Goal: Information Seeking & Learning: Check status

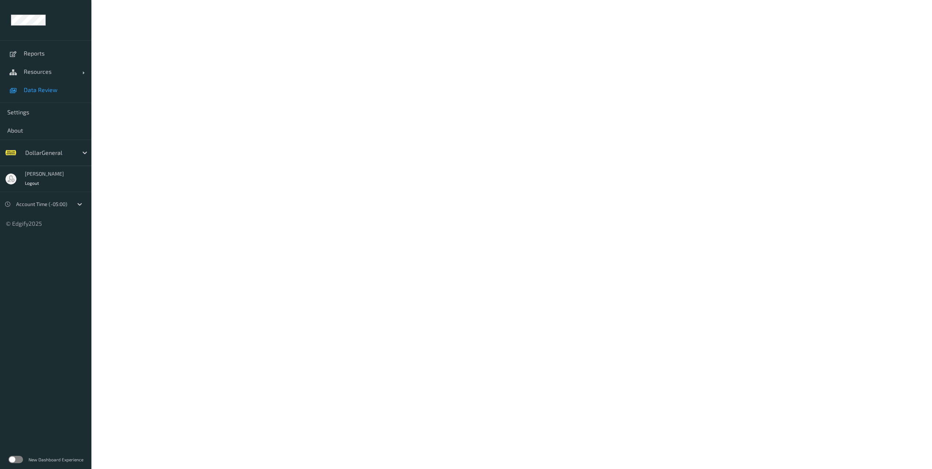
click at [52, 90] on span "Data Review" at bounding box center [54, 89] width 60 height 7
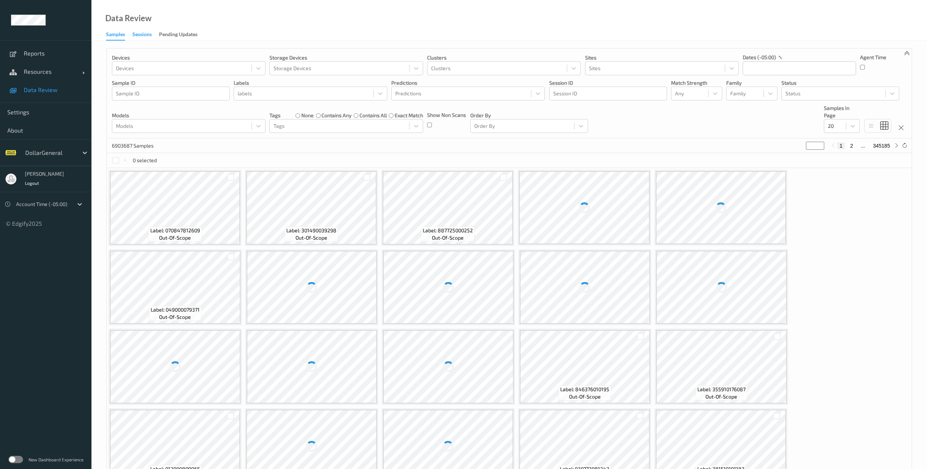
click at [143, 34] on div "Sessions" at bounding box center [141, 35] width 19 height 9
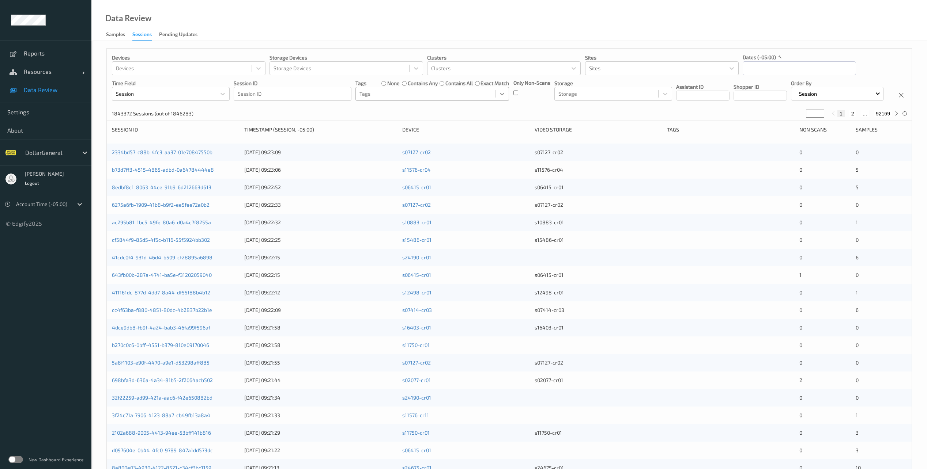
click at [500, 94] on icon at bounding box center [501, 93] width 7 height 7
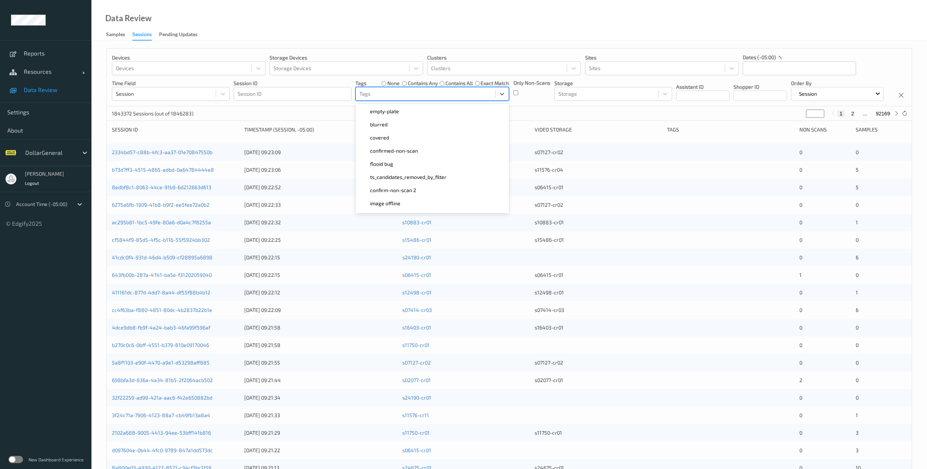
scroll to position [183, 0]
click at [422, 141] on div "confirmed-non-scan" at bounding box center [432, 139] width 145 height 7
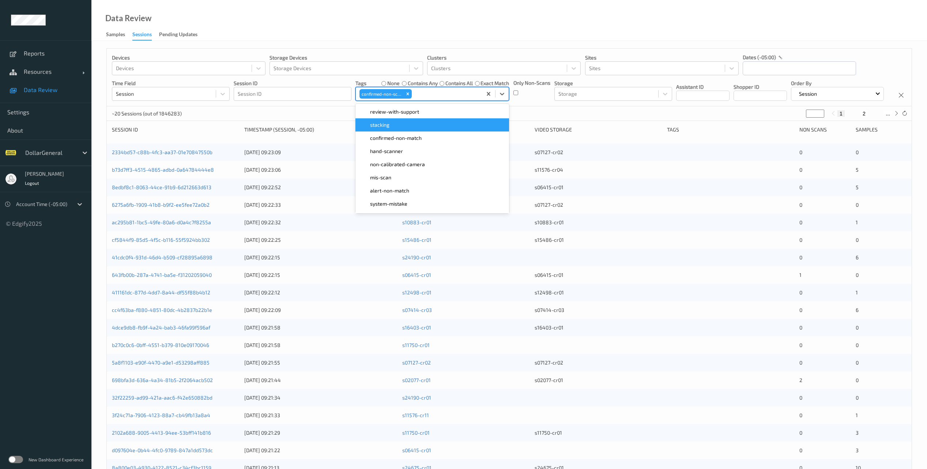
click at [552, 106] on div "Devices Devices Storage Devices Storage Devices Clusters Clusters Sites Sites d…" at bounding box center [509, 78] width 804 height 58
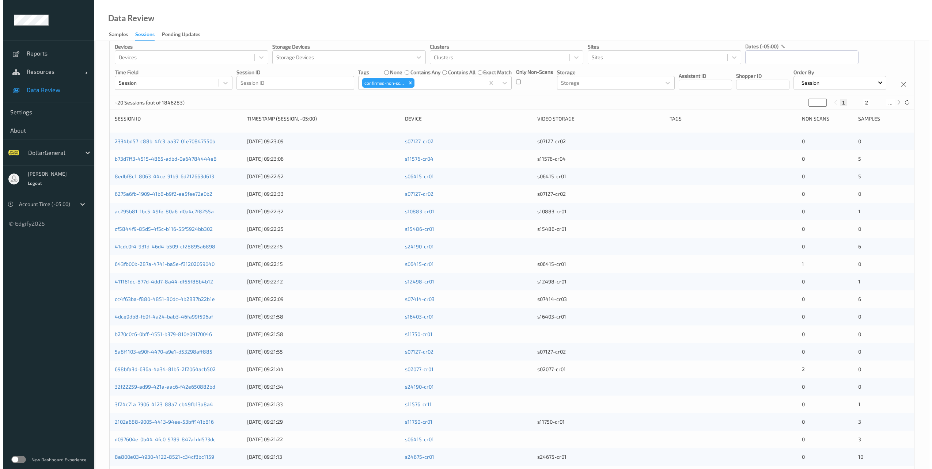
scroll to position [0, 0]
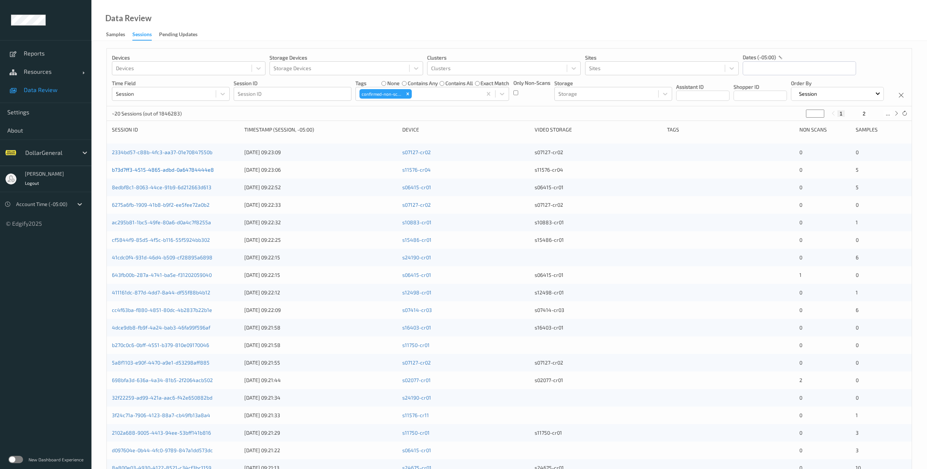
click at [193, 173] on link "b73d7ff3-4515-4865-adbd-0a64784444e8" at bounding box center [163, 170] width 102 height 6
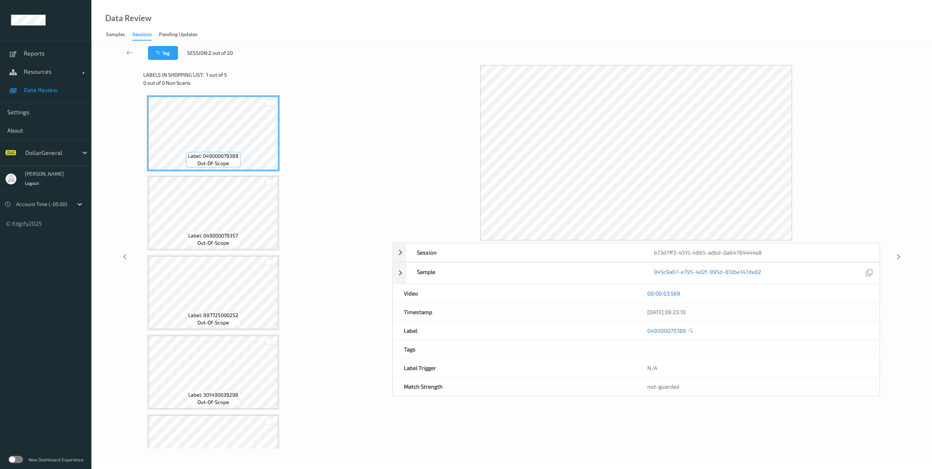
click at [666, 293] on link "00:00:03.569" at bounding box center [663, 293] width 33 height 7
click at [128, 49] on icon at bounding box center [129, 52] width 7 height 7
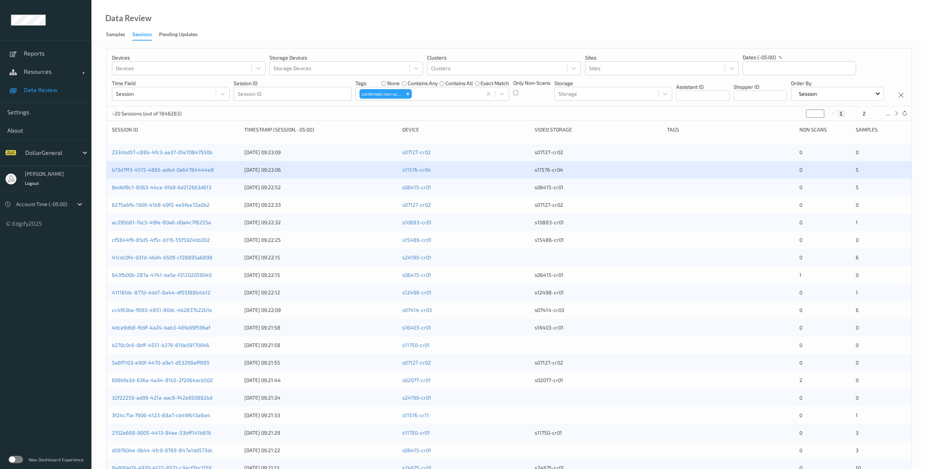
click at [517, 106] on div "Devices Devices Storage Devices Storage Devices Clusters Clusters Sites Sites d…" at bounding box center [509, 78] width 804 height 58
click at [454, 106] on div "Devices Devices Storage Devices Storage Devices Clusters Clusters Sites Sites d…" at bounding box center [509, 78] width 804 height 58
click at [905, 116] on icon at bounding box center [903, 113] width 5 height 5
click at [516, 106] on div "Devices Devices Storage Devices Storage Devices Clusters Clusters Sites Sites d…" at bounding box center [509, 78] width 804 height 58
click at [421, 30] on div "Data Review Samples Sessions Pending Updates" at bounding box center [508, 20] width 835 height 41
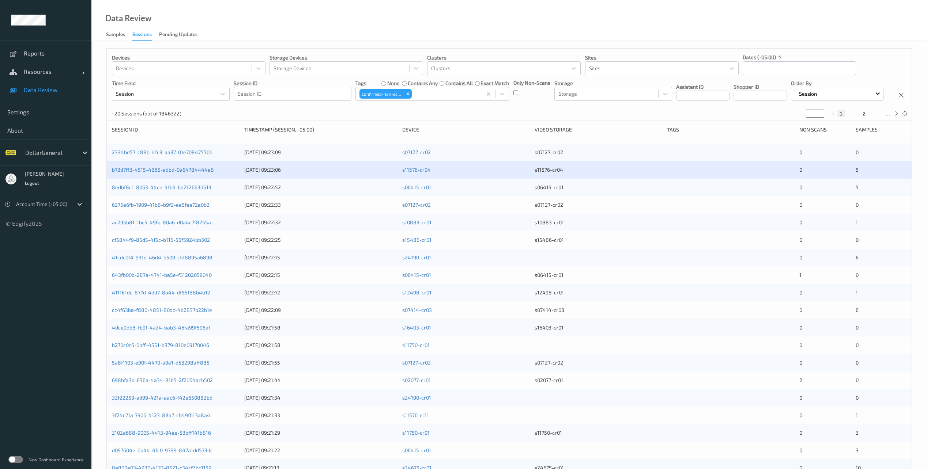
click at [386, 20] on div "Data Review Samples Sessions Pending Updates" at bounding box center [508, 20] width 835 height 41
click at [38, 52] on span "Reports" at bounding box center [54, 53] width 60 height 7
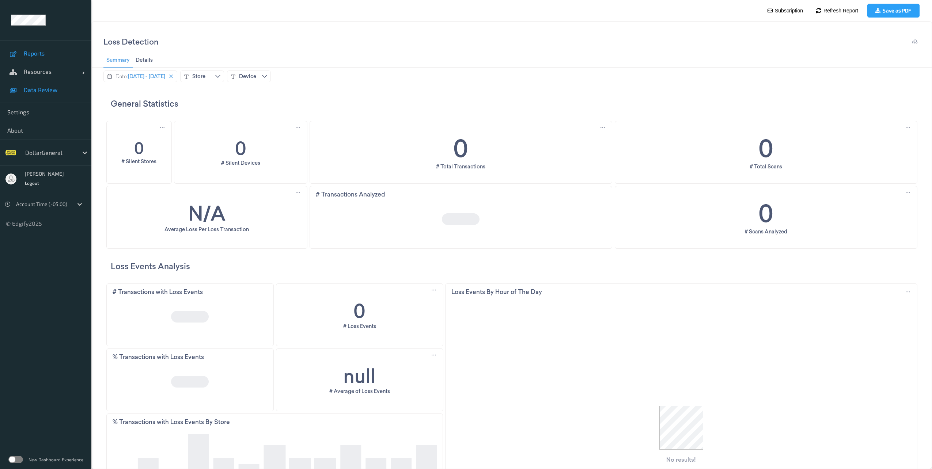
click at [45, 87] on span "Data Review" at bounding box center [54, 89] width 60 height 7
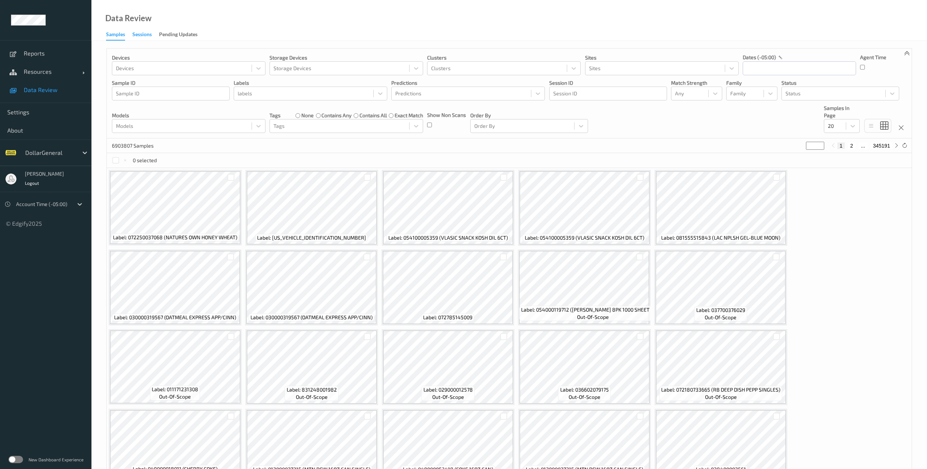
click at [140, 36] on div "Sessions" at bounding box center [141, 35] width 19 height 9
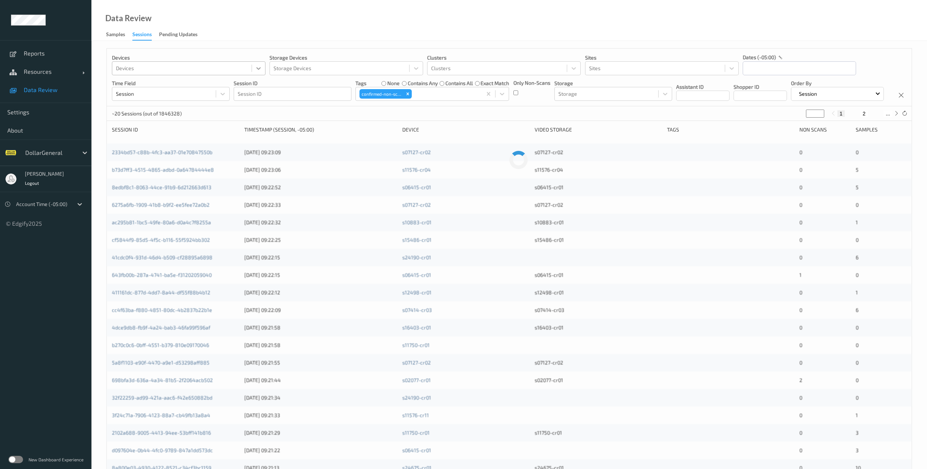
click at [256, 68] on icon at bounding box center [258, 68] width 7 height 7
click at [275, 31] on div "Data Review Samples Sessions Pending Updates" at bounding box center [508, 20] width 835 height 41
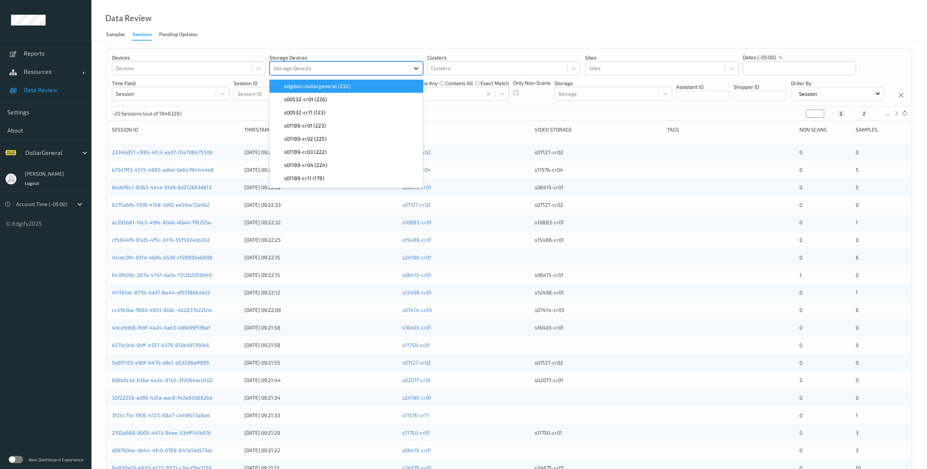
click at [416, 67] on icon at bounding box center [415, 68] width 7 height 7
click at [480, 34] on div "Data Review Samples Sessions Pending Updates" at bounding box center [508, 20] width 835 height 41
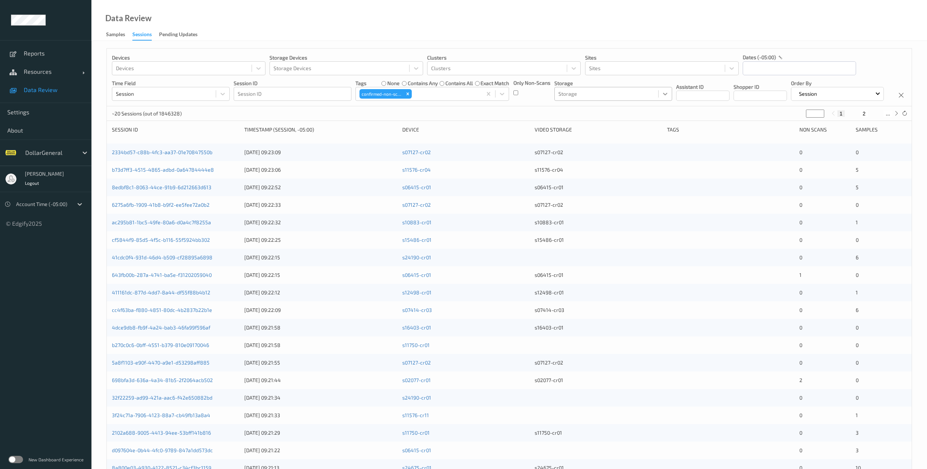
click at [666, 93] on icon at bounding box center [664, 93] width 7 height 7
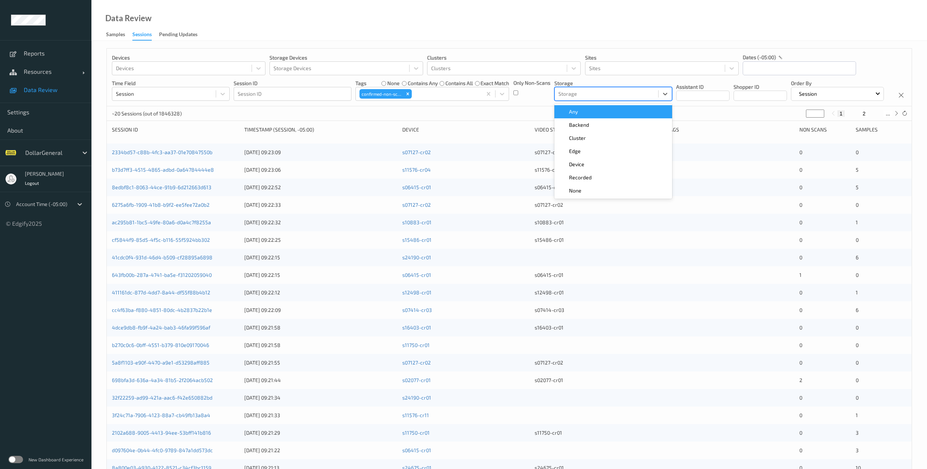
click at [641, 35] on div "Data Review Samples Sessions Pending Updates" at bounding box center [508, 20] width 835 height 41
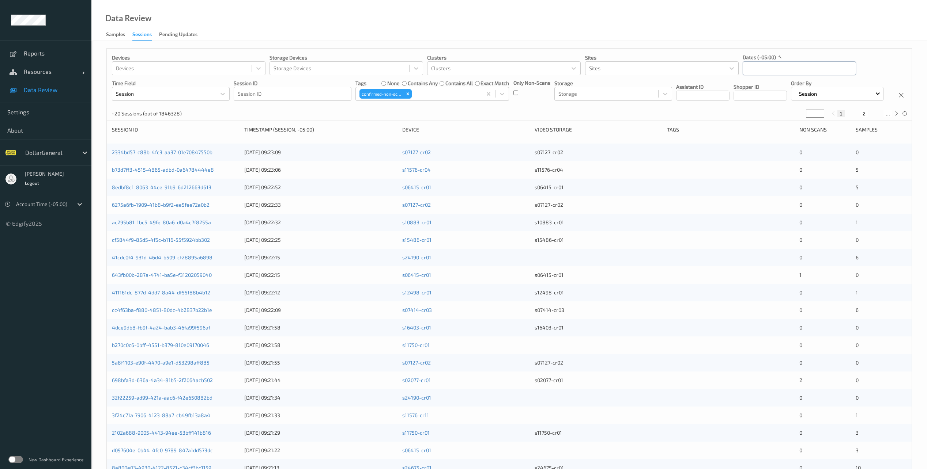
click at [793, 67] on input "text" at bounding box center [798, 68] width 113 height 14
click at [752, 90] on button "button" at bounding box center [749, 89] width 7 height 7
click at [812, 117] on span "1" at bounding box center [814, 117] width 10 height 10
click at [826, 88] on button "button" at bounding box center [828, 89] width 7 height 7
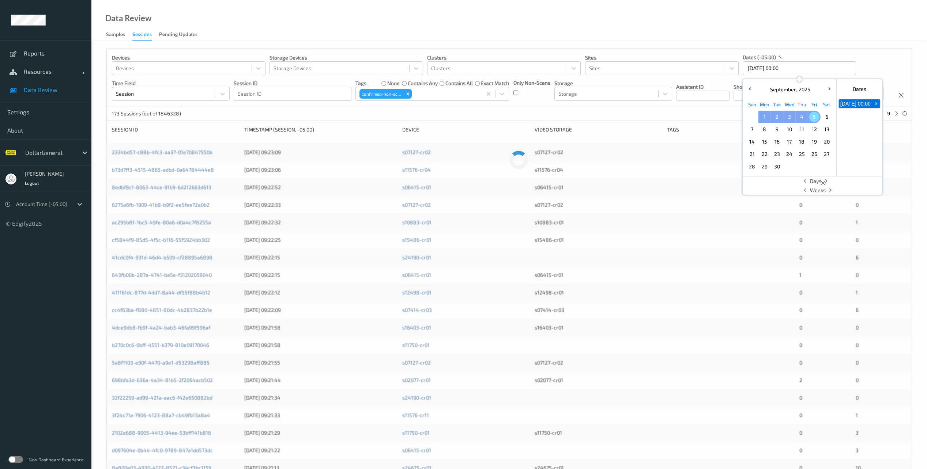
click at [812, 117] on span "5" at bounding box center [814, 117] width 10 height 10
type input "[DATE] 00:00 -> [DATE] 23:59"
click at [869, 21] on div "Data Review Samples Sessions Pending Updates" at bounding box center [508, 20] width 835 height 41
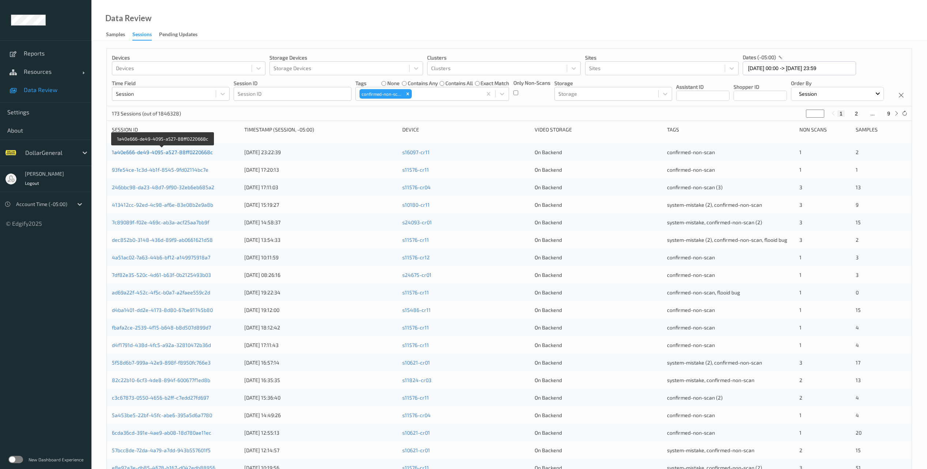
click at [186, 155] on link "1a40e666-de49-4095-a527-88ff0220668c" at bounding box center [162, 152] width 101 height 6
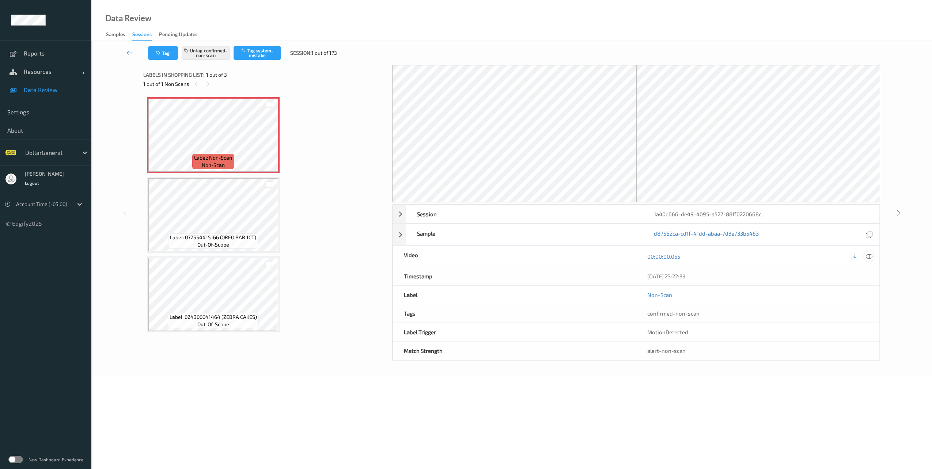
click at [871, 257] on icon at bounding box center [869, 256] width 7 height 7
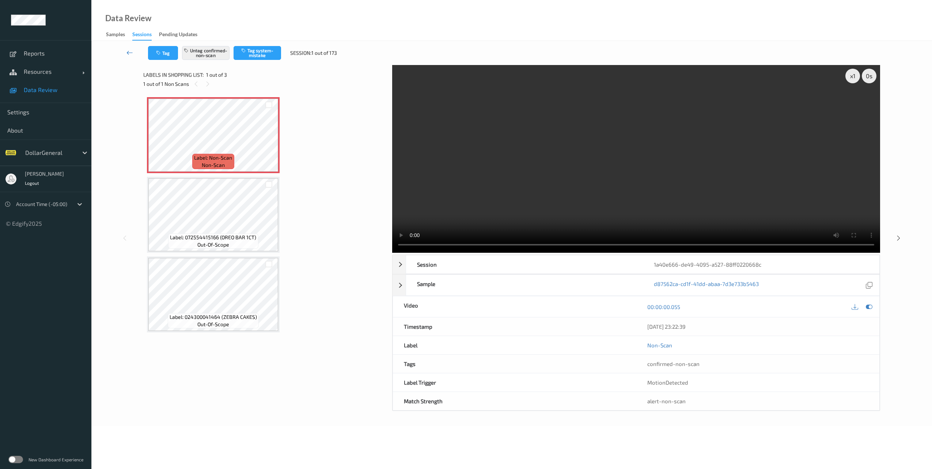
click at [128, 50] on icon at bounding box center [129, 52] width 7 height 7
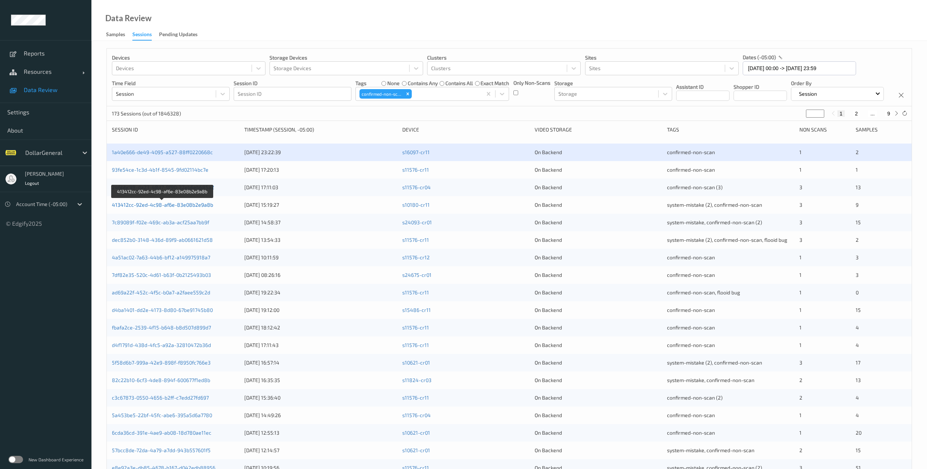
click at [198, 208] on link "413412cc-92ed-4c98-af6e-83e08b2e9a8b" at bounding box center [162, 205] width 101 height 6
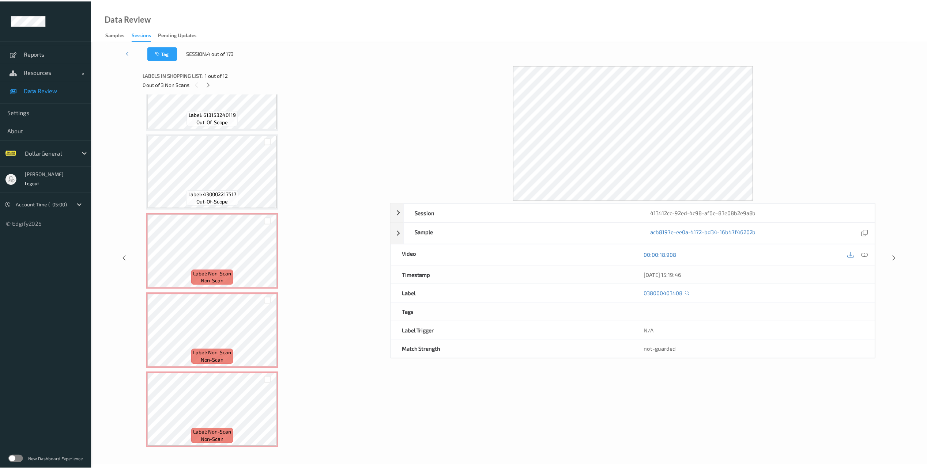
scroll to position [603, 0]
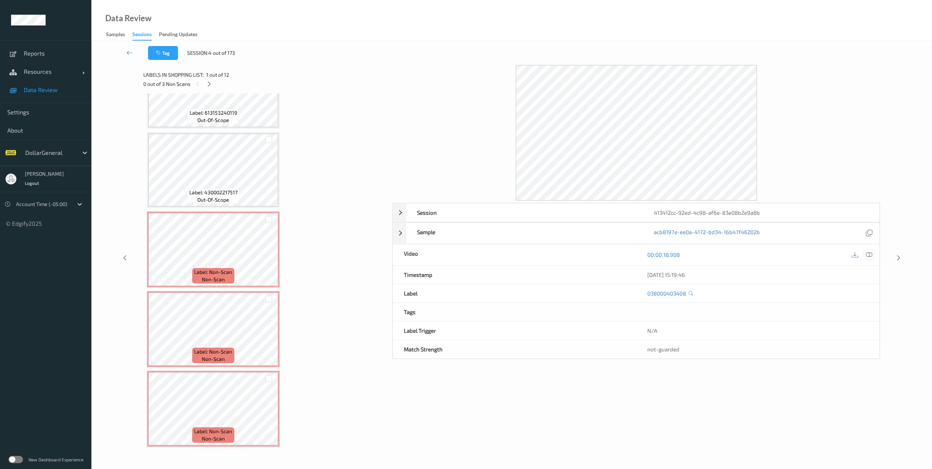
click at [869, 254] on icon at bounding box center [869, 254] width 7 height 7
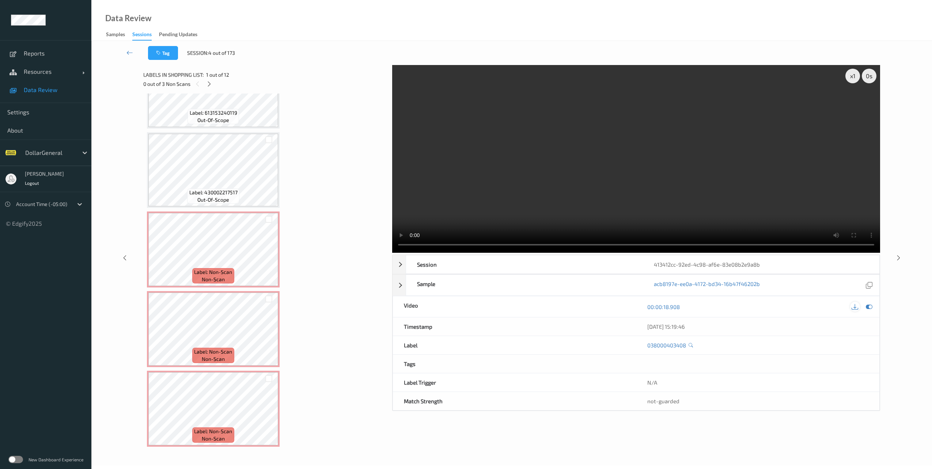
click at [855, 306] on icon at bounding box center [855, 307] width 7 height 7
click at [712, 21] on div "Data Review Samples Sessions Pending Updates" at bounding box center [511, 20] width 841 height 41
click at [126, 52] on icon at bounding box center [129, 52] width 7 height 7
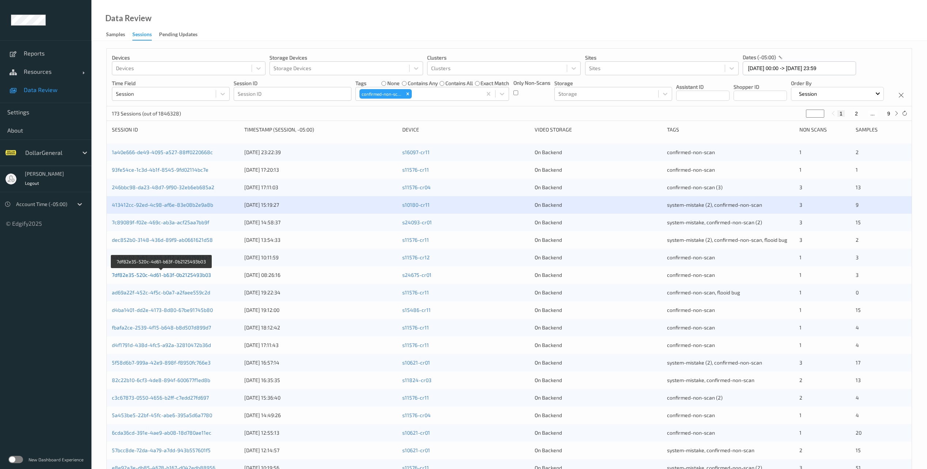
click at [183, 278] on link "7df82e35-520c-4d61-b63f-0b2125493b03" at bounding box center [161, 275] width 99 height 6
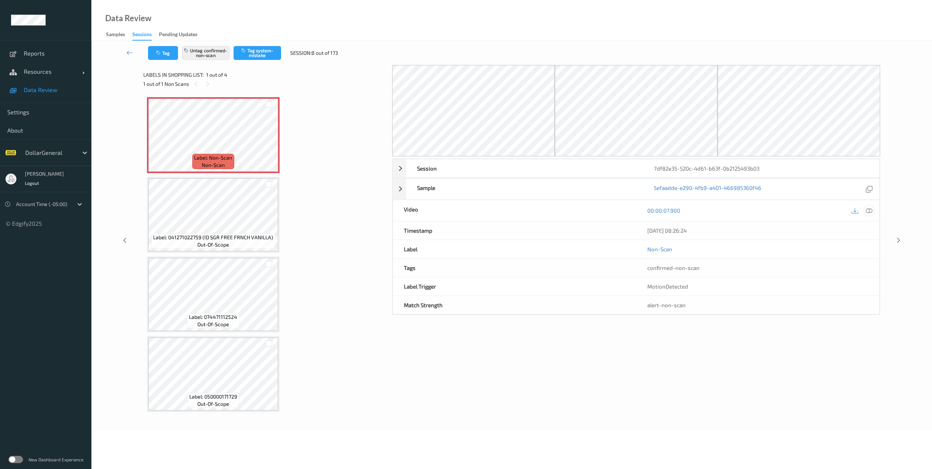
click at [872, 212] on icon at bounding box center [869, 210] width 7 height 7
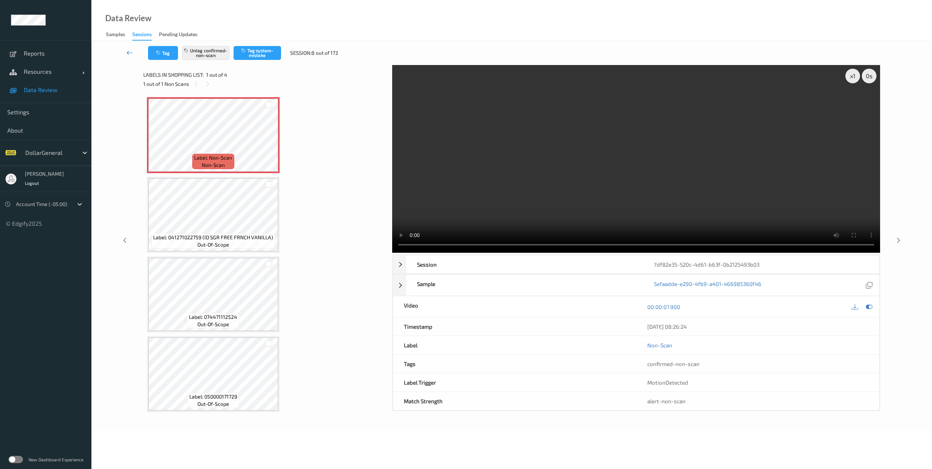
click at [129, 50] on icon at bounding box center [129, 52] width 7 height 7
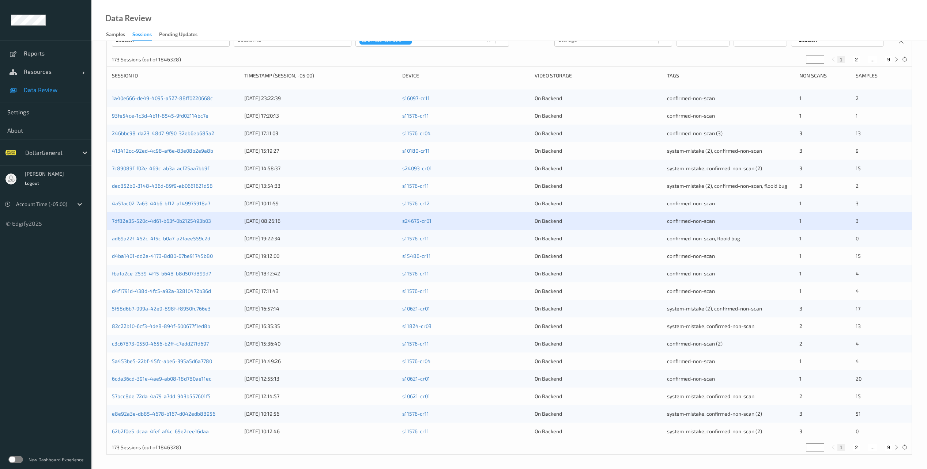
scroll to position [71, 0]
click at [195, 342] on link "c3c67873-0550-4656-b2ff-c7edd27fd697" at bounding box center [160, 343] width 97 height 6
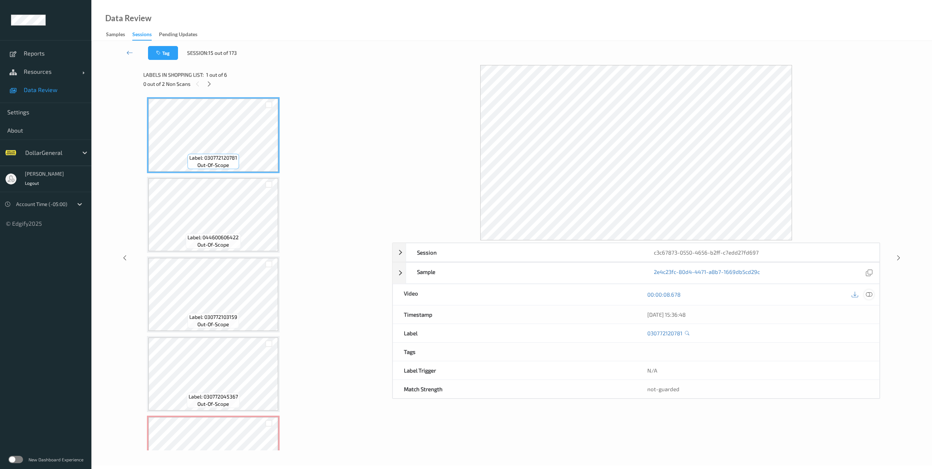
click at [870, 296] on icon at bounding box center [869, 294] width 7 height 7
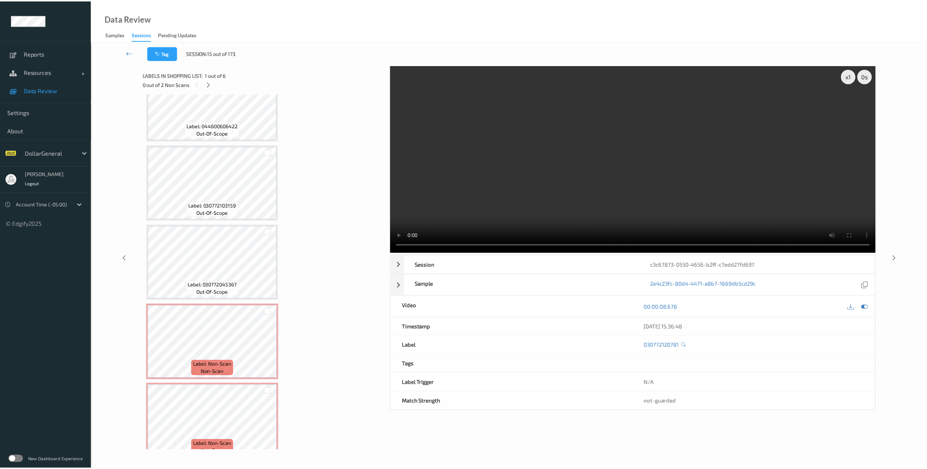
scroll to position [125, 0]
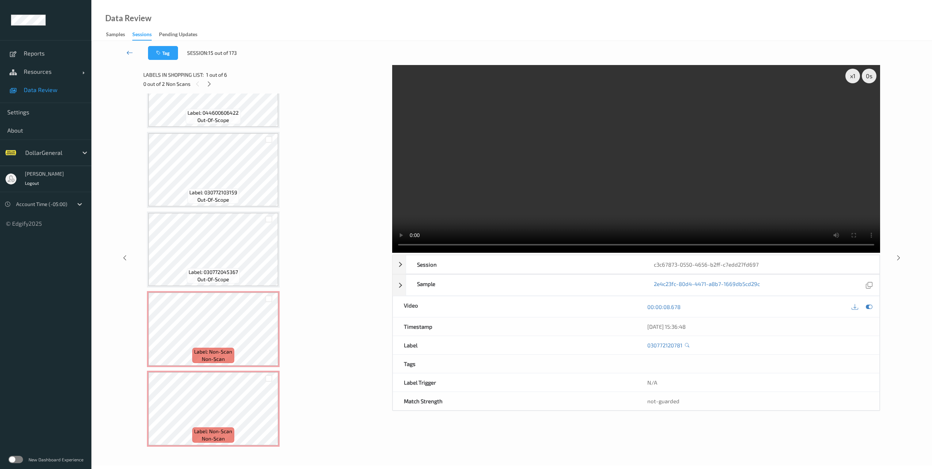
click at [126, 50] on icon at bounding box center [129, 52] width 7 height 7
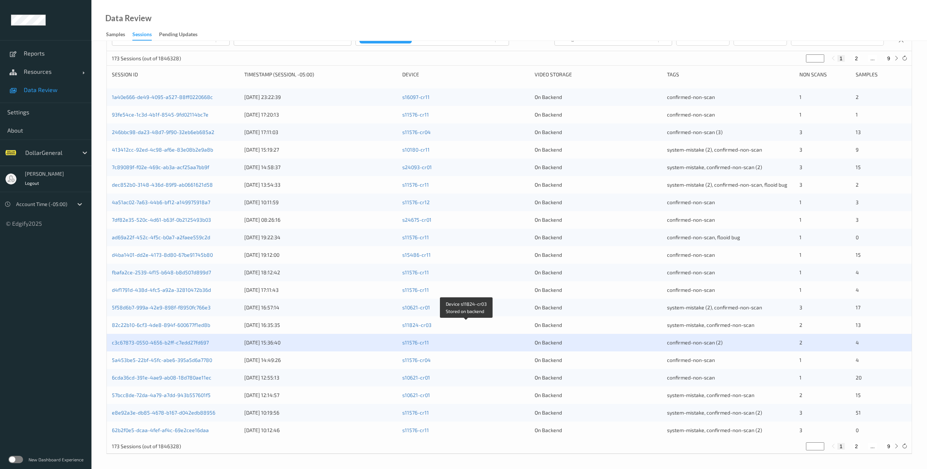
scroll to position [71, 0]
click at [193, 376] on link "6cda36cd-391e-4ae9-ab08-18d780ae11ec" at bounding box center [161, 378] width 99 height 6
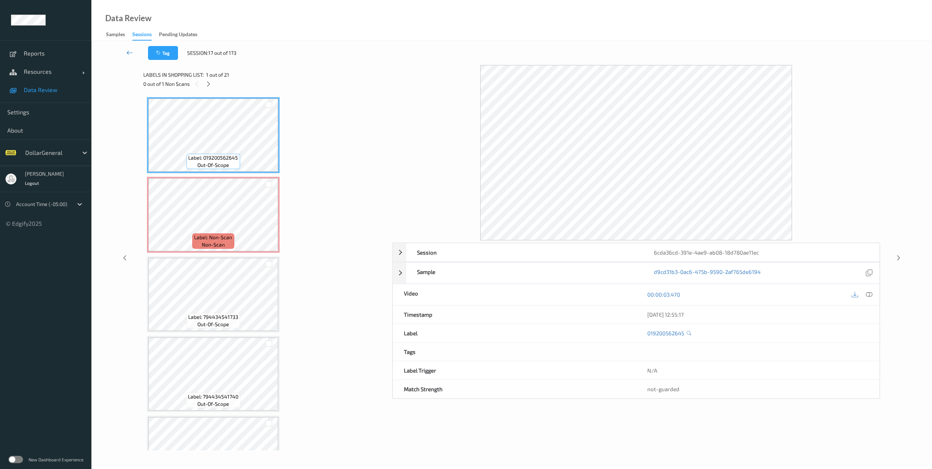
click at [127, 54] on icon at bounding box center [129, 52] width 7 height 7
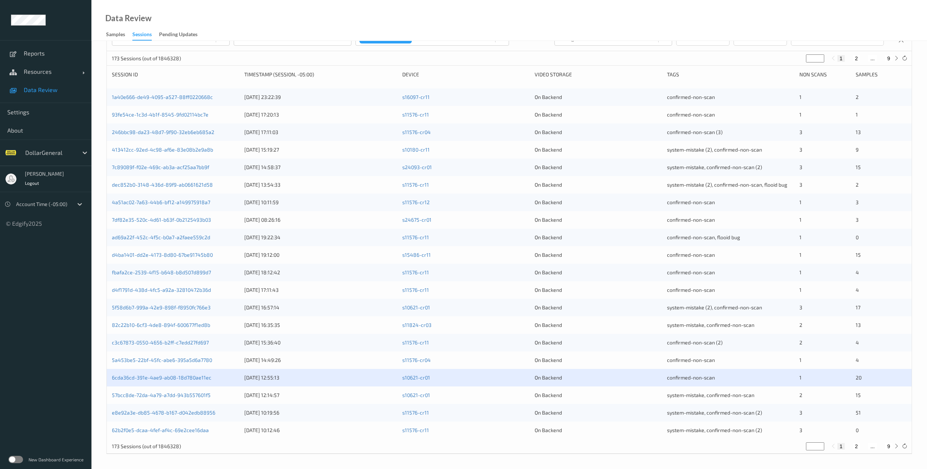
scroll to position [71, 0]
click at [894, 57] on icon at bounding box center [895, 58] width 5 height 5
type input "*"
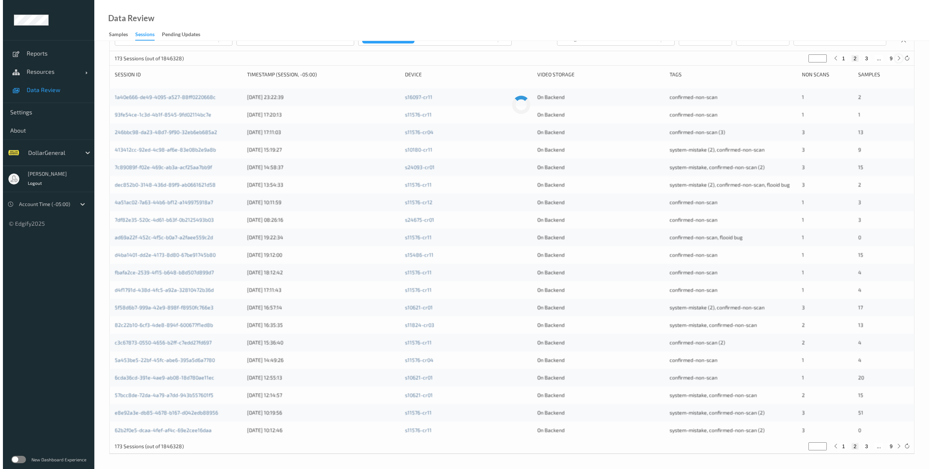
scroll to position [0, 0]
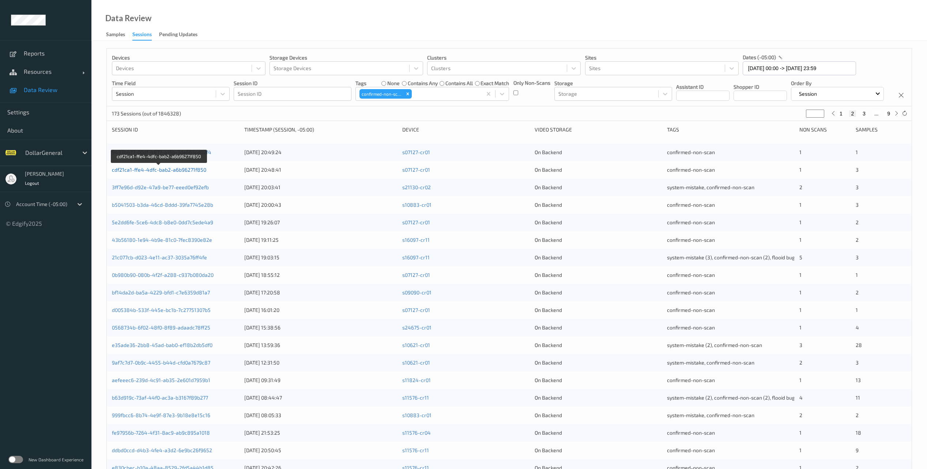
click at [181, 173] on link "cdf21ca1-ffe4-4dfc-bab2-a6b96271f850" at bounding box center [159, 170] width 94 height 6
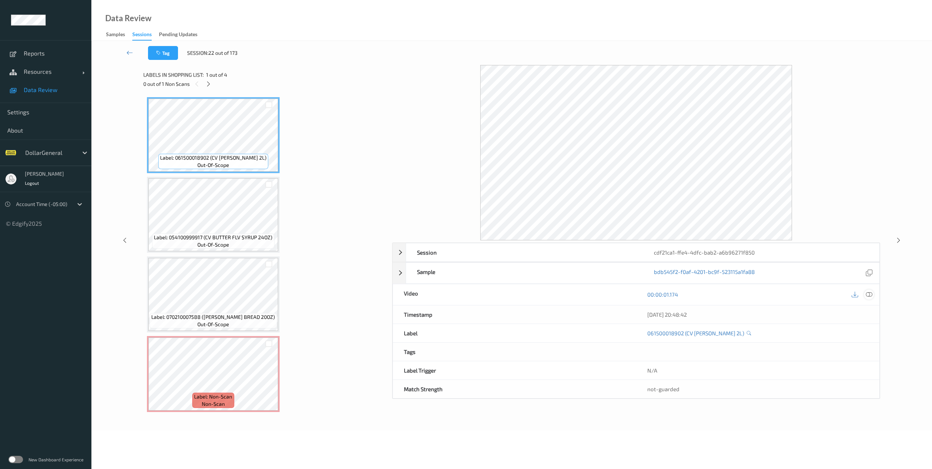
click at [871, 293] on icon at bounding box center [869, 294] width 7 height 7
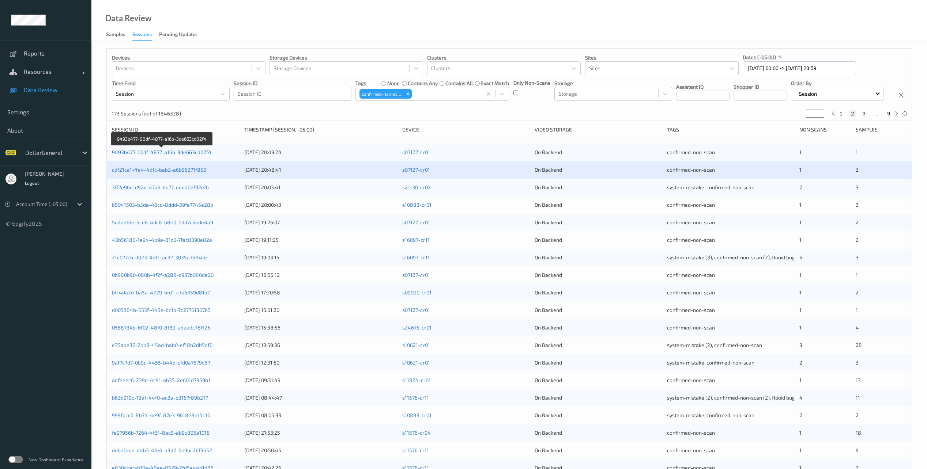
click at [179, 155] on link "9493b477-00df-4877-a16b-3de663cd02f4" at bounding box center [161, 152] width 99 height 6
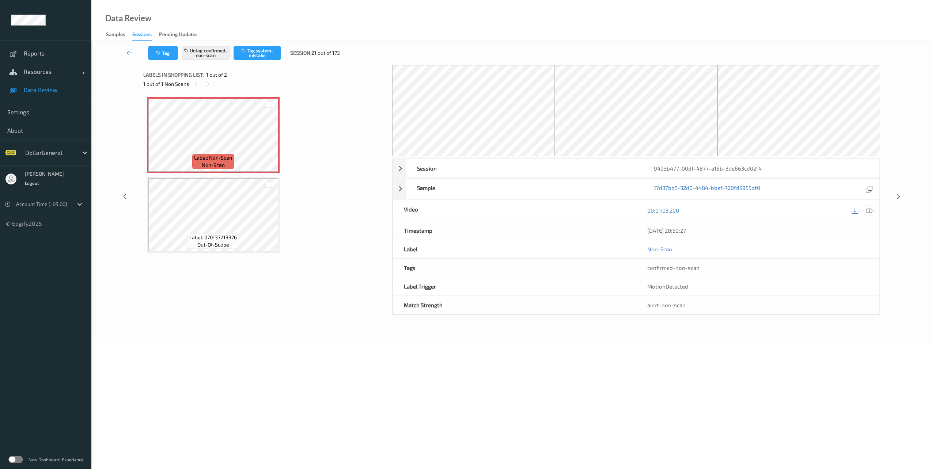
click at [871, 211] on icon at bounding box center [869, 210] width 7 height 7
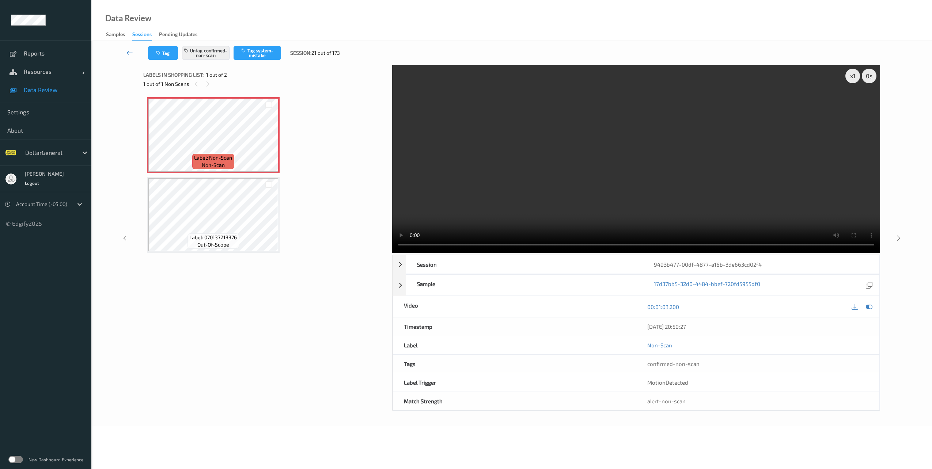
click at [126, 53] on icon at bounding box center [129, 52] width 7 height 7
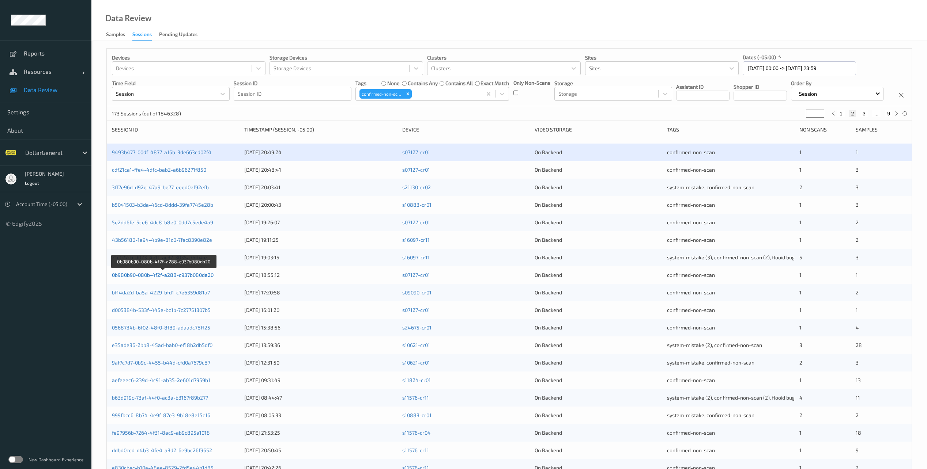
click at [175, 278] on link "0b980b90-080b-4f2f-a288-c937b080da20" at bounding box center [163, 275] width 102 height 6
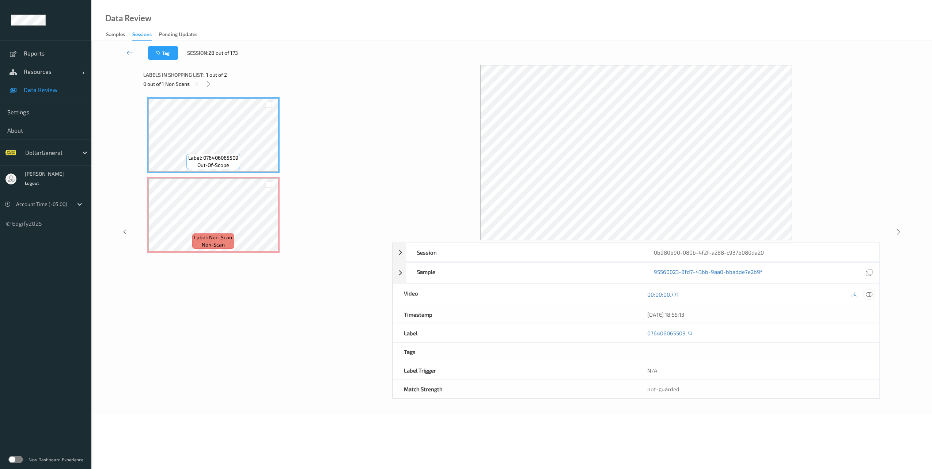
click at [868, 295] on icon at bounding box center [869, 294] width 7 height 7
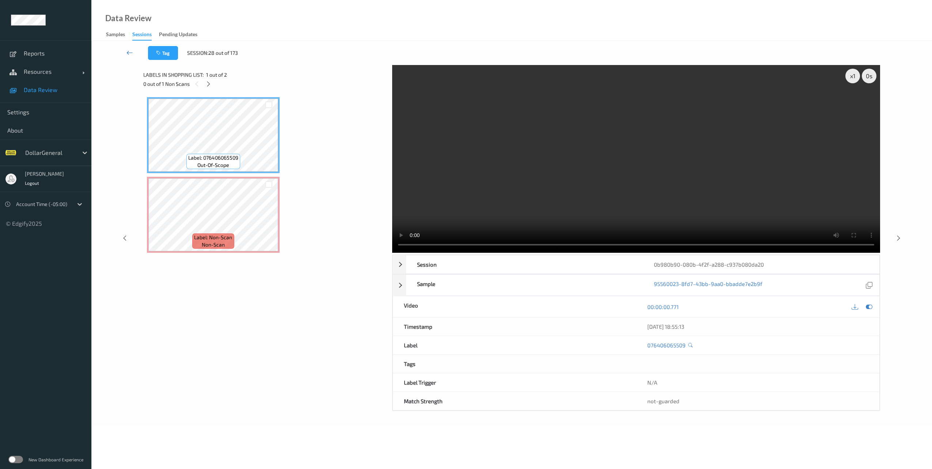
click at [130, 52] on icon at bounding box center [129, 52] width 7 height 7
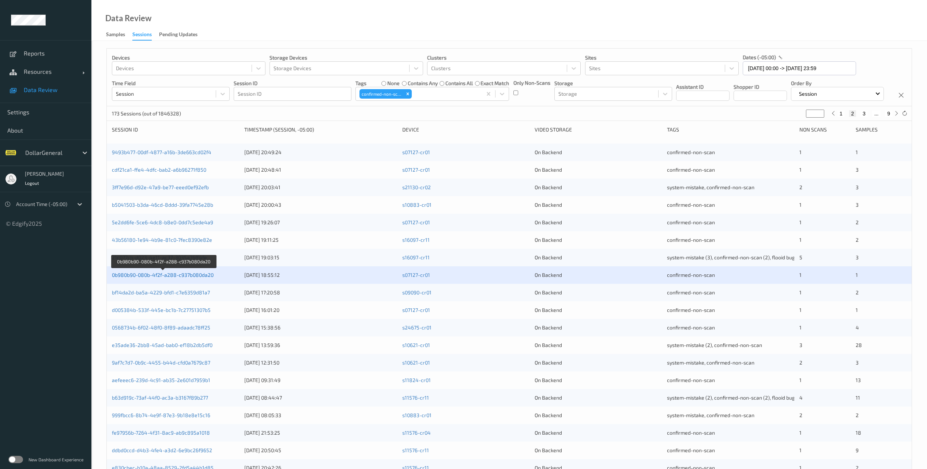
click at [192, 278] on link "0b980b90-080b-4f2f-a288-c937b080da20" at bounding box center [163, 275] width 102 height 6
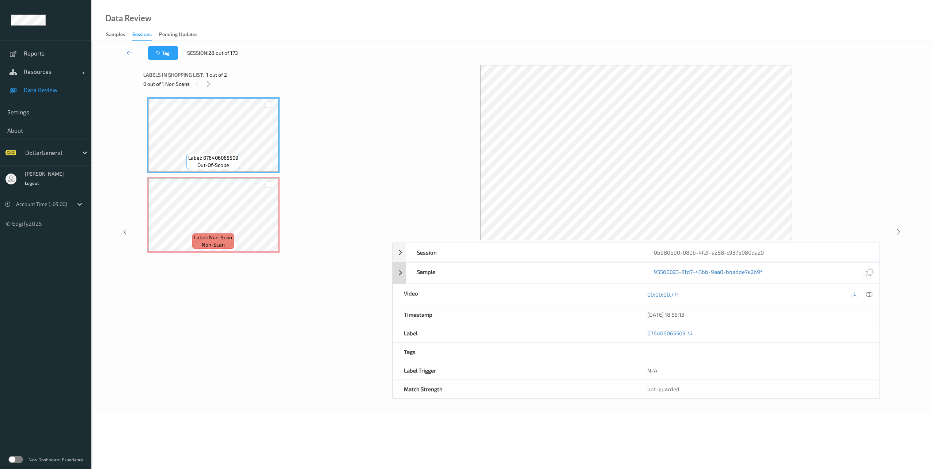
click at [871, 273] on icon at bounding box center [869, 273] width 7 height 7
click at [869, 295] on icon at bounding box center [869, 294] width 7 height 7
